Goal: Task Accomplishment & Management: Complete application form

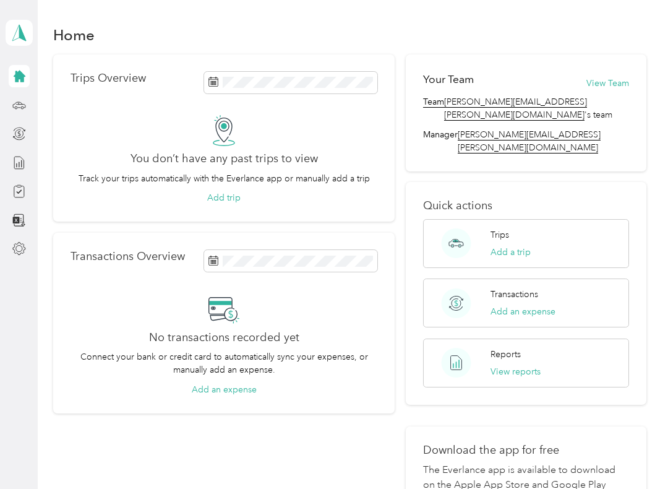
click at [516, 246] on button "Add a trip" at bounding box center [511, 252] width 40 height 13
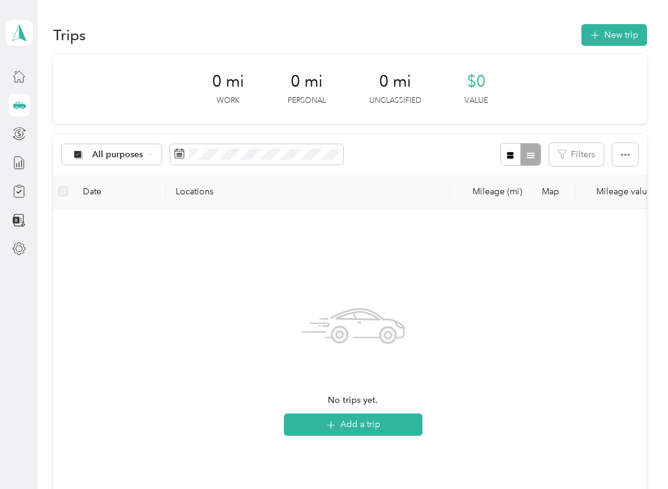
click at [627, 37] on button "New trip" at bounding box center [615, 35] width 66 height 22
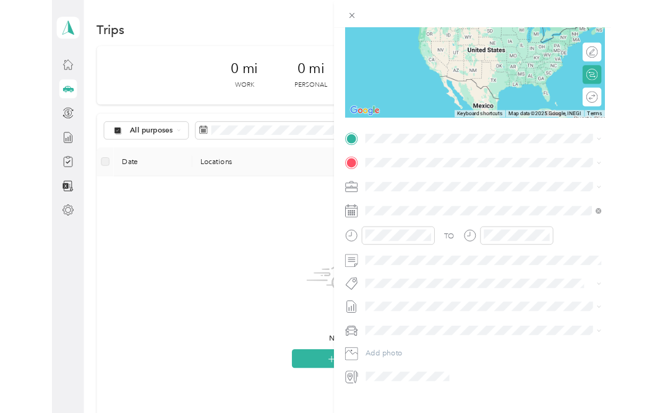
scroll to position [142, 0]
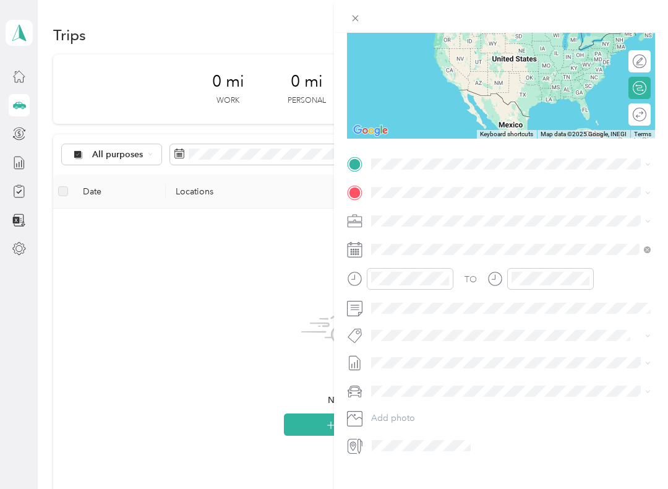
click at [368, 166] on span at bounding box center [511, 164] width 288 height 20
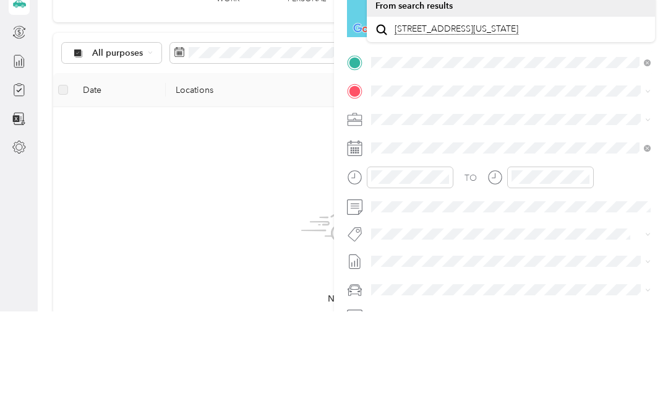
click at [459, 125] on span "[STREET_ADDRESS][US_STATE]" at bounding box center [457, 130] width 124 height 11
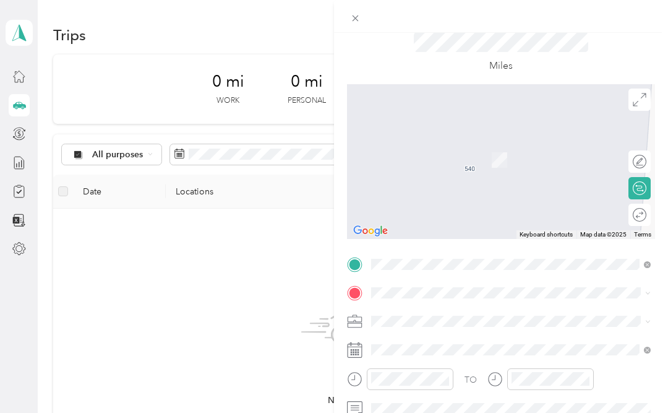
scroll to position [24, 0]
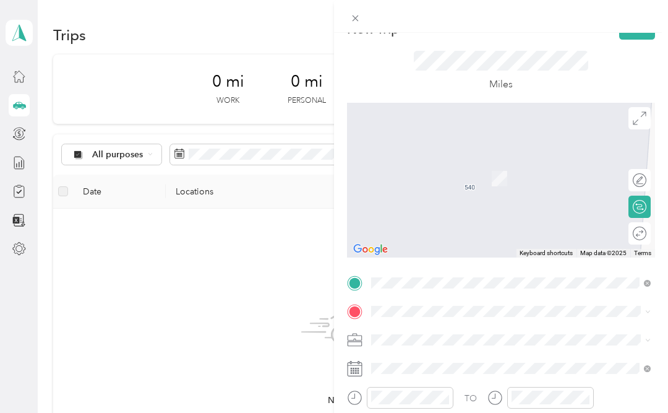
click at [652, 204] on div at bounding box center [501, 180] width 308 height 155
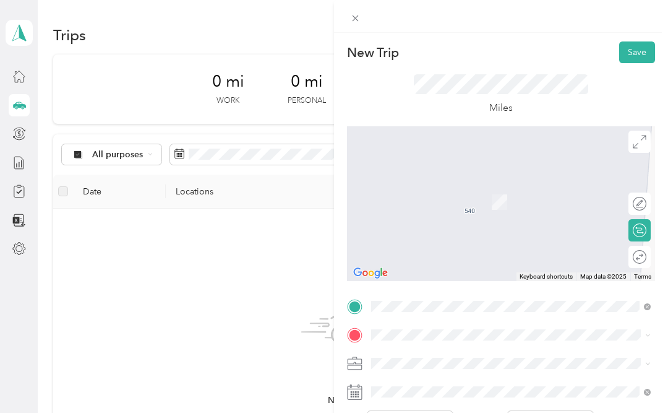
scroll to position [0, 0]
click at [636, 48] on button "Save" at bounding box center [638, 52] width 36 height 22
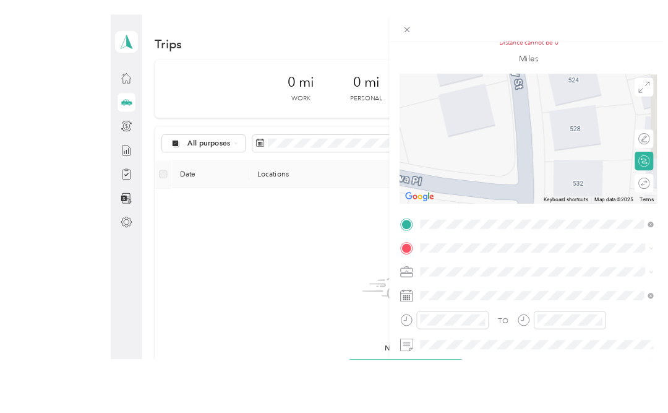
scroll to position [56, 0]
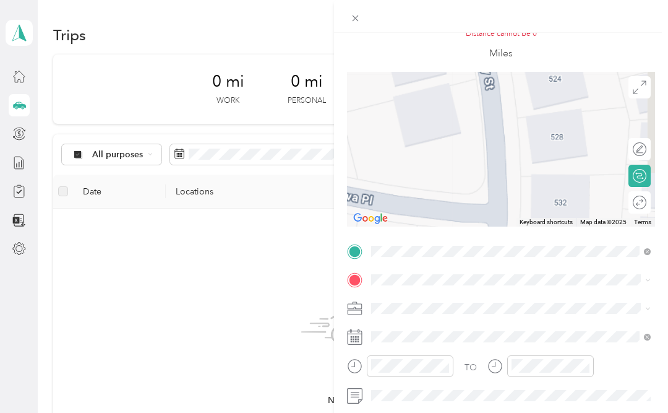
click at [543, 95] on div at bounding box center [501, 149] width 308 height 155
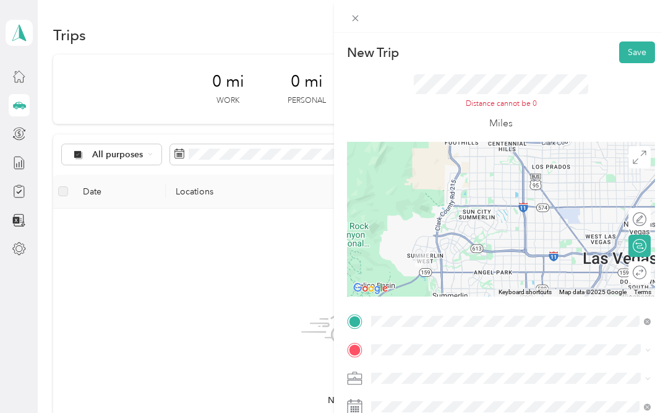
scroll to position [0, 0]
click at [632, 51] on button "Save" at bounding box center [638, 52] width 36 height 22
click at [637, 48] on button "Save" at bounding box center [638, 52] width 36 height 22
click at [629, 54] on button "Save" at bounding box center [638, 52] width 36 height 22
click at [643, 51] on button "Save" at bounding box center [638, 52] width 36 height 22
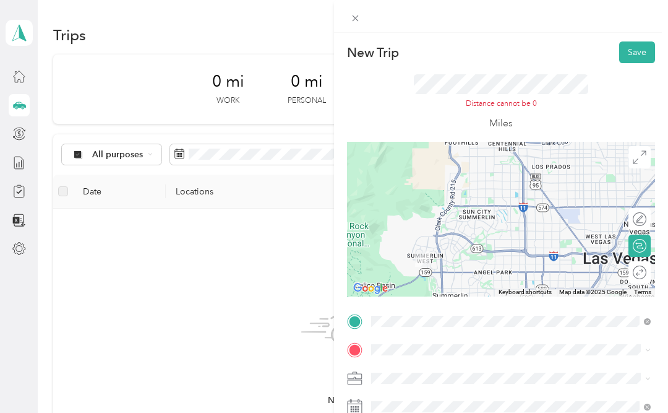
scroll to position [57, 0]
click at [355, 24] on icon at bounding box center [355, 18] width 11 height 11
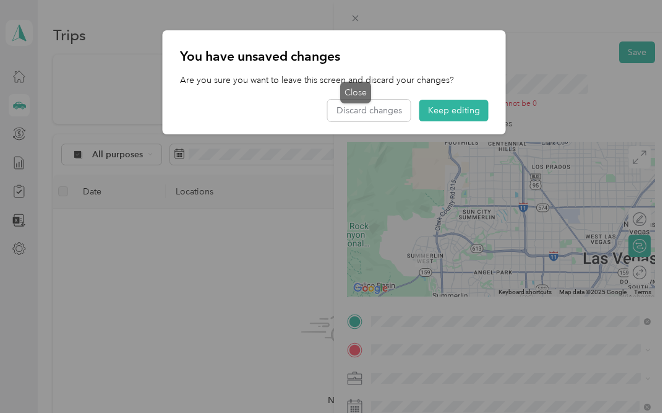
click at [465, 110] on button "Keep editing" at bounding box center [454, 111] width 69 height 22
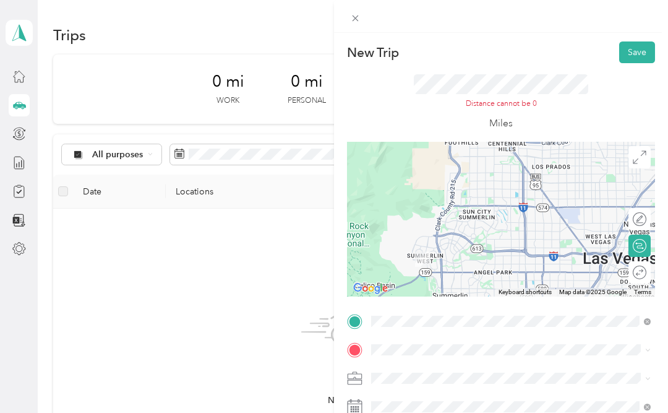
click at [314, 353] on div "New Trip Save This trip cannot be edited because it is either under review, app…" at bounding box center [334, 206] width 668 height 413
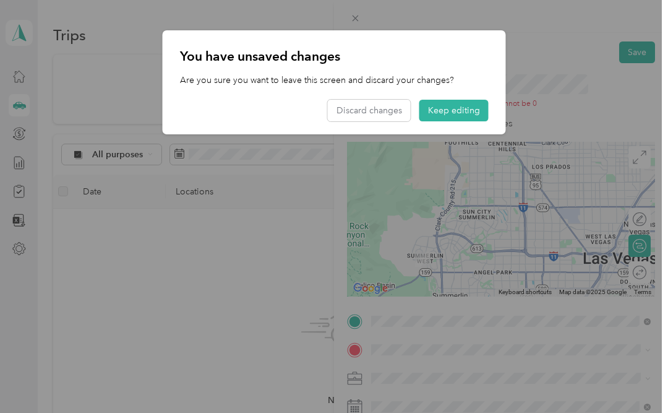
click at [467, 108] on button "Keep editing" at bounding box center [454, 111] width 69 height 22
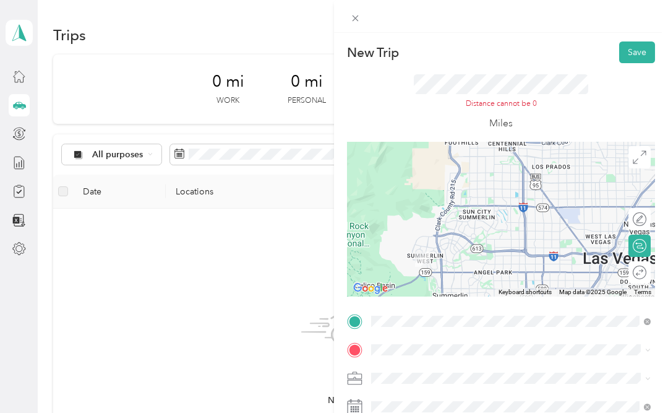
scroll to position [0, 0]
click at [636, 58] on button "Save" at bounding box center [638, 52] width 36 height 22
click at [317, 368] on div "New Trip Save This trip cannot be edited because it is either under review, app…" at bounding box center [334, 206] width 668 height 413
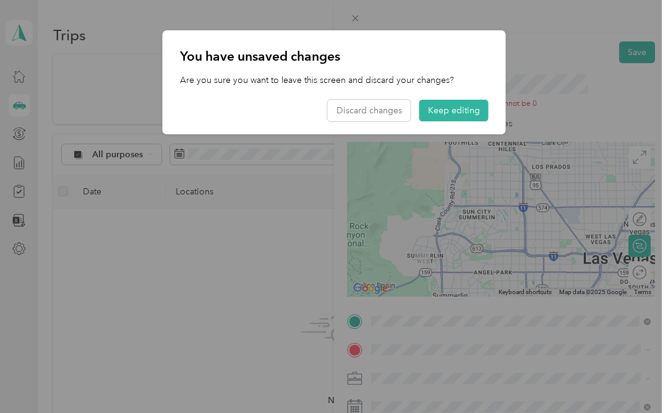
click at [459, 105] on button "Keep editing" at bounding box center [454, 111] width 69 height 22
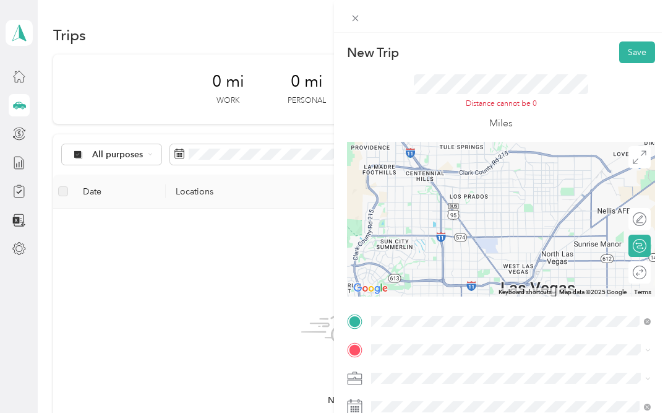
click at [555, 162] on div at bounding box center [501, 219] width 308 height 155
click at [549, 163] on div at bounding box center [501, 219] width 308 height 155
click at [548, 163] on div at bounding box center [501, 219] width 308 height 155
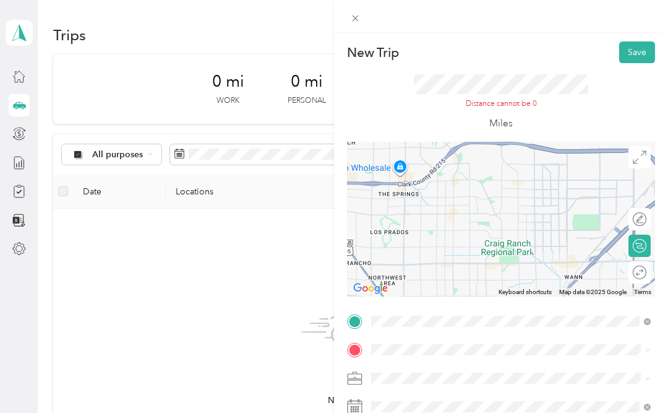
click at [569, 164] on div at bounding box center [501, 219] width 308 height 155
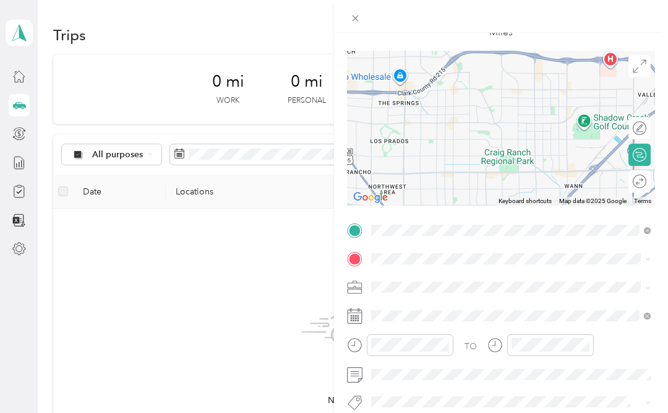
click at [128, 150] on div "New Trip Save This trip cannot be edited because it is either under review, app…" at bounding box center [334, 206] width 668 height 413
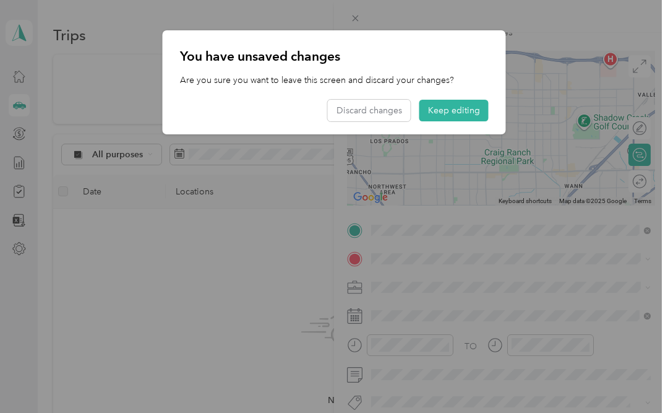
click at [462, 112] on button "Keep editing" at bounding box center [454, 111] width 69 height 22
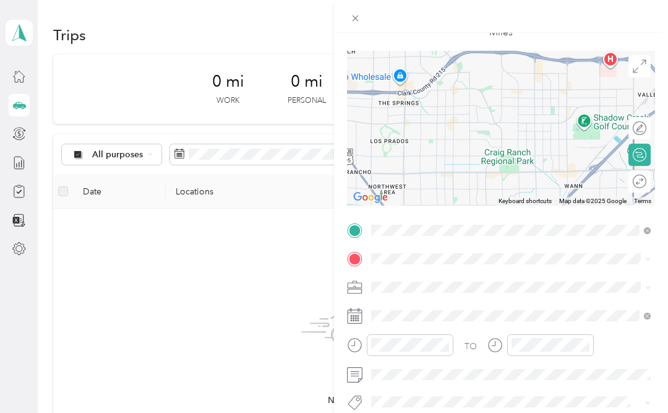
click at [142, 160] on div "New Trip Save This trip cannot be edited because it is either under review, app…" at bounding box center [334, 206] width 668 height 413
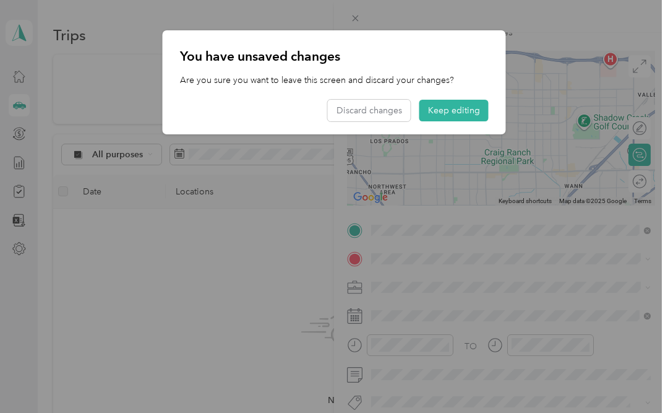
click at [378, 107] on button "Discard changes" at bounding box center [369, 111] width 83 height 22
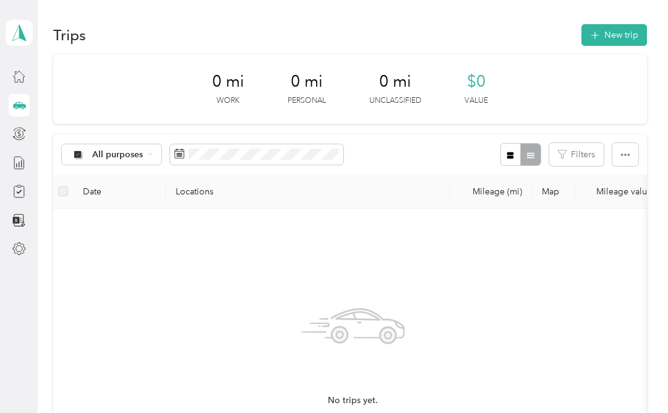
click at [621, 38] on button "New trip" at bounding box center [615, 35] width 66 height 22
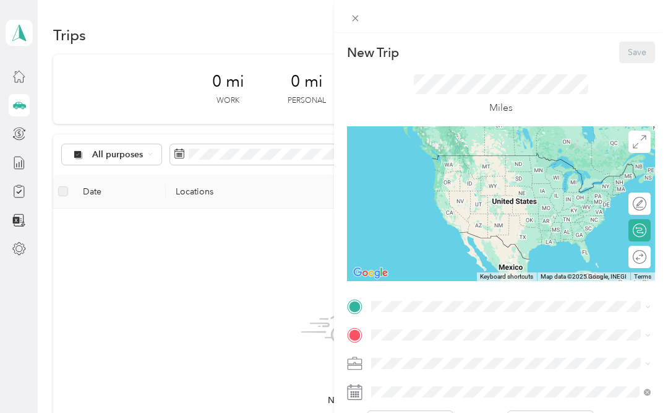
click at [95, 199] on div "New Trip Save This trip cannot be edited because it is either under review, app…" at bounding box center [334, 206] width 668 height 413
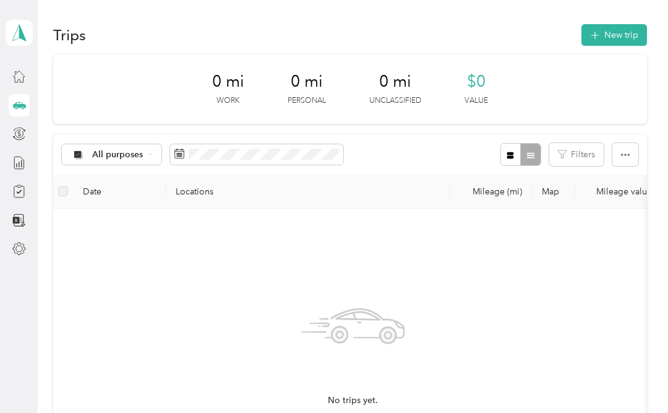
click at [217, 202] on th "Locations" at bounding box center [308, 192] width 285 height 34
click at [125, 151] on span "All purposes" at bounding box center [117, 154] width 51 height 9
click at [137, 195] on span "Unclassified" at bounding box center [132, 197] width 80 height 13
click at [623, 43] on button "New trip" at bounding box center [615, 35] width 66 height 22
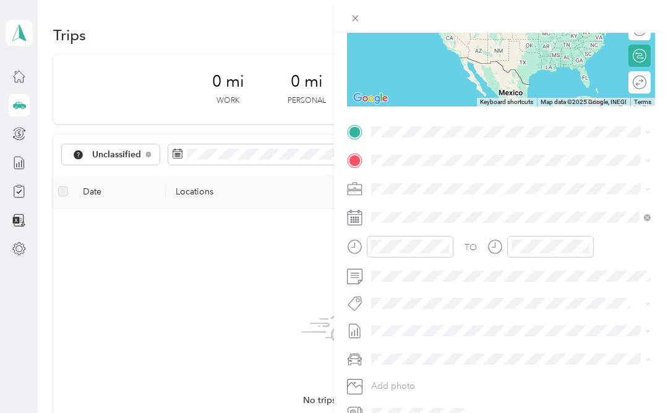
scroll to position [174, 0]
click at [452, 323] on li "Mercedes-Benz C Class" at bounding box center [511, 316] width 288 height 22
click at [314, 370] on div "New Trip Save This trip cannot be edited because it is either under review, app…" at bounding box center [334, 206] width 668 height 413
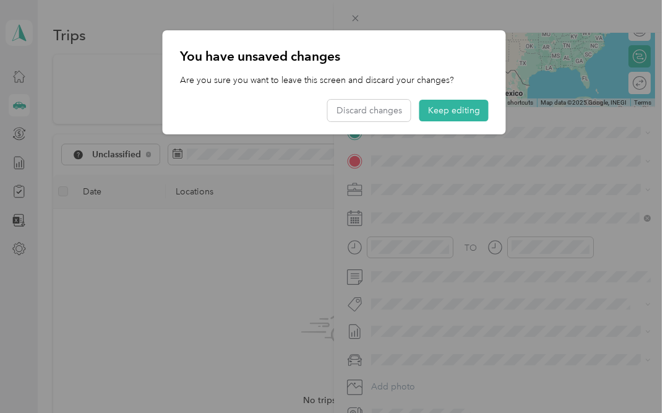
click at [467, 115] on button "Keep editing" at bounding box center [454, 111] width 69 height 22
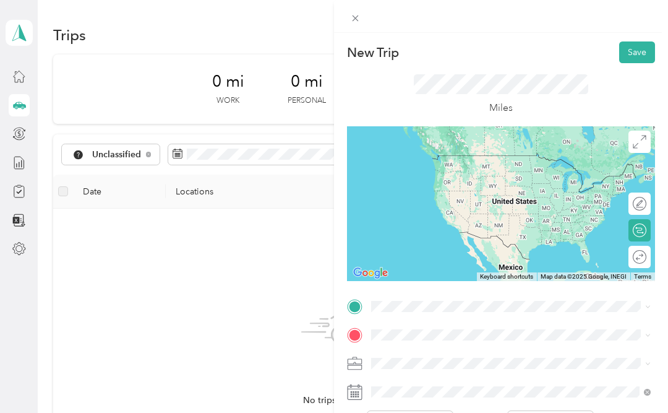
scroll to position [0, 0]
click at [642, 54] on button "Save" at bounding box center [638, 52] width 36 height 22
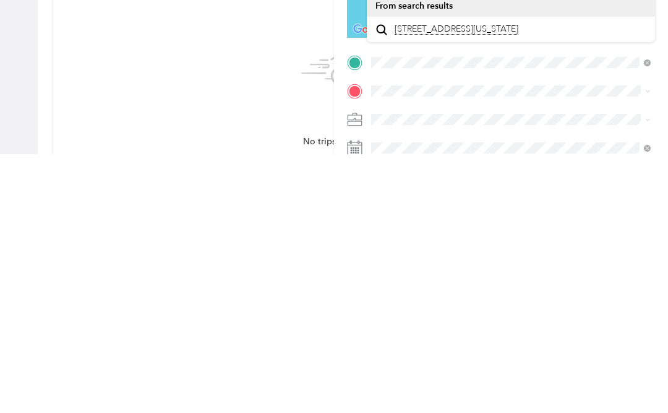
click at [482, 282] on span "[STREET_ADDRESS][US_STATE]" at bounding box center [457, 287] width 124 height 11
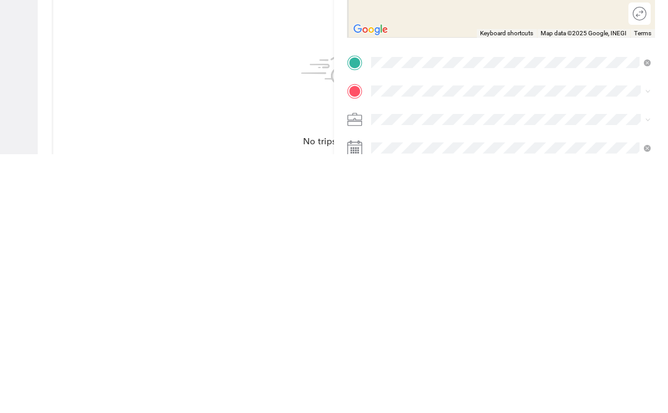
scroll to position [57, 0]
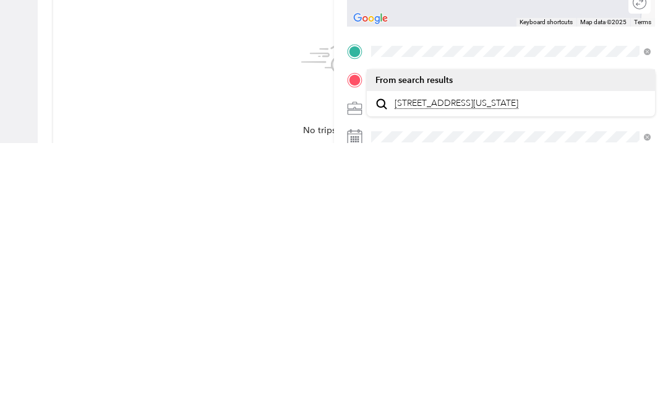
click at [482, 368] on span "[STREET_ADDRESS][US_STATE]" at bounding box center [457, 373] width 124 height 11
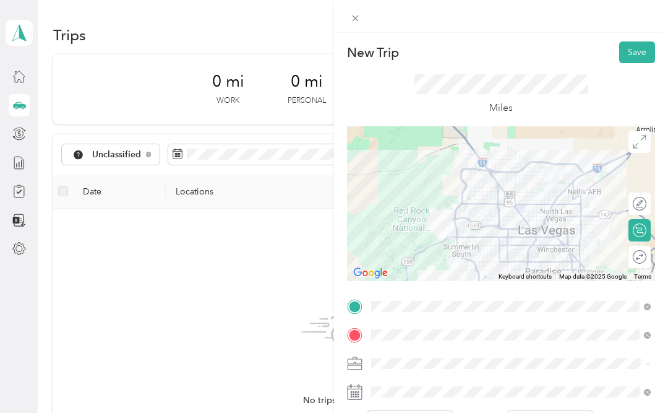
click at [642, 50] on button "Save" at bounding box center [638, 52] width 36 height 22
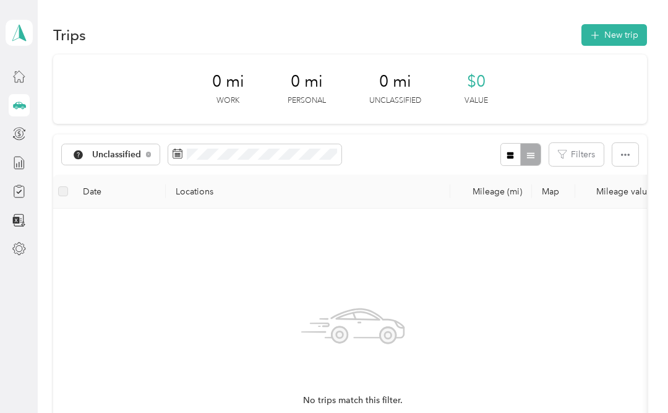
scroll to position [0, 0]
